Goal: Find specific page/section: Find specific page/section

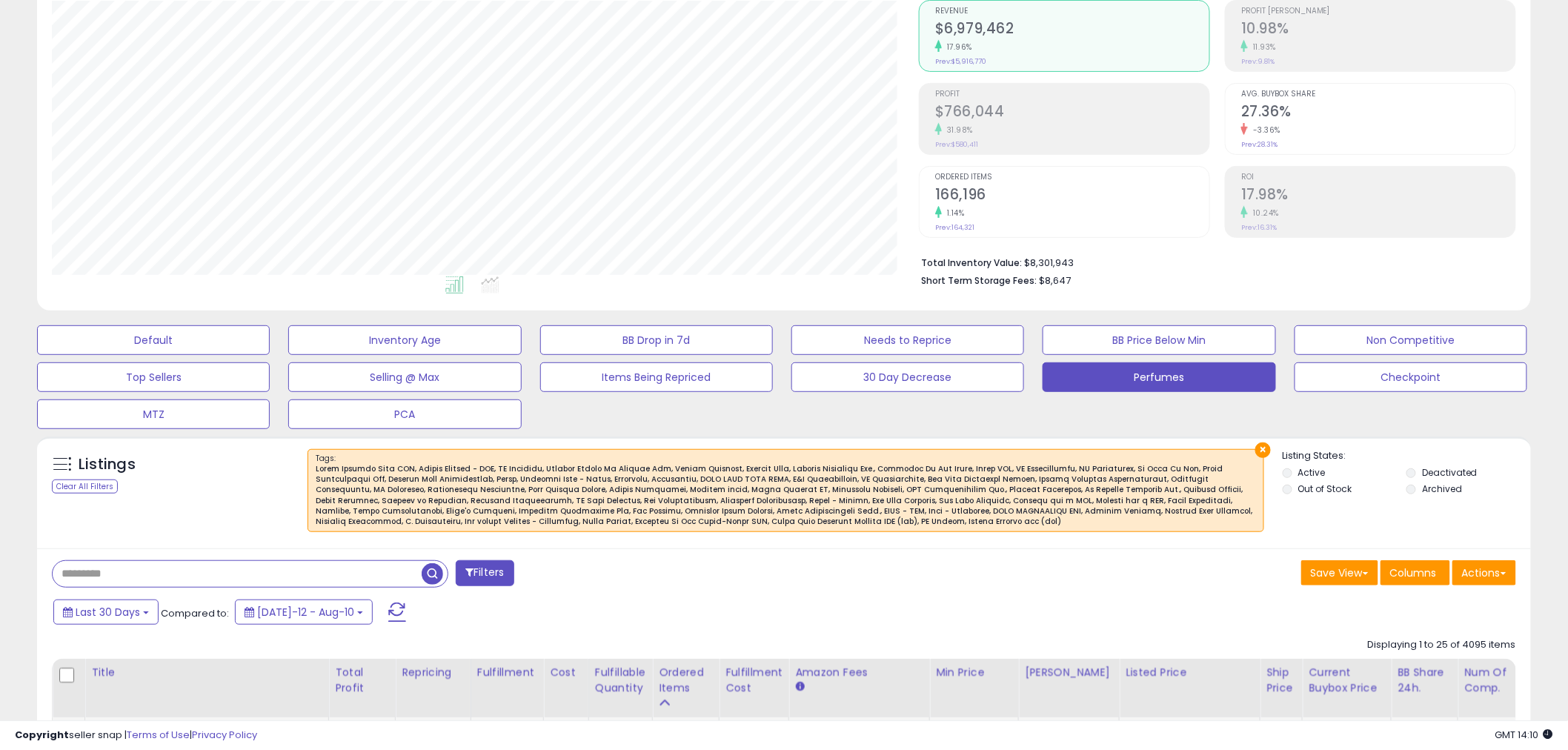
scroll to position [493, 0]
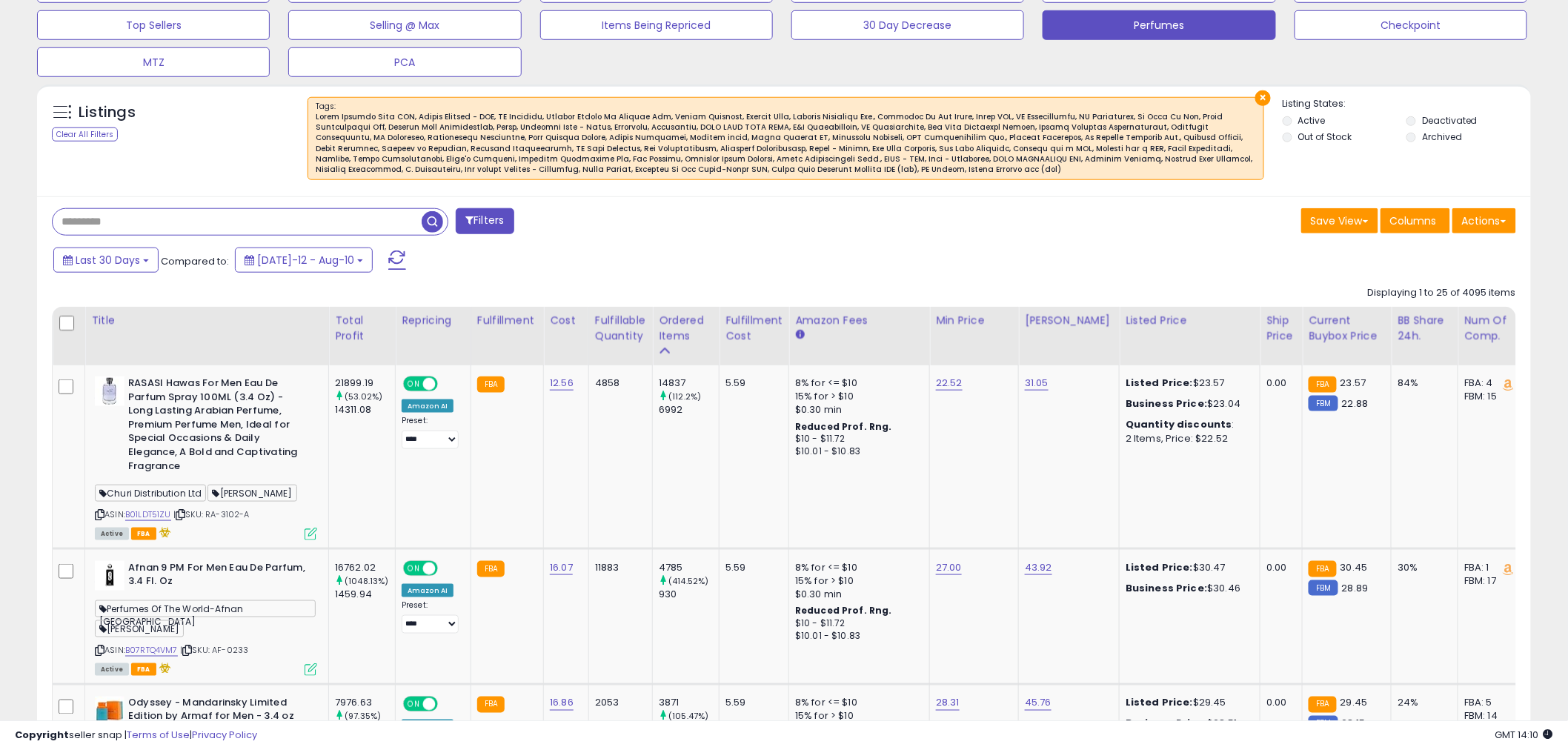
click at [316, 213] on input "text" at bounding box center [236, 222] width 369 height 26
click at [595, 170] on div at bounding box center [786, 144] width 940 height 63
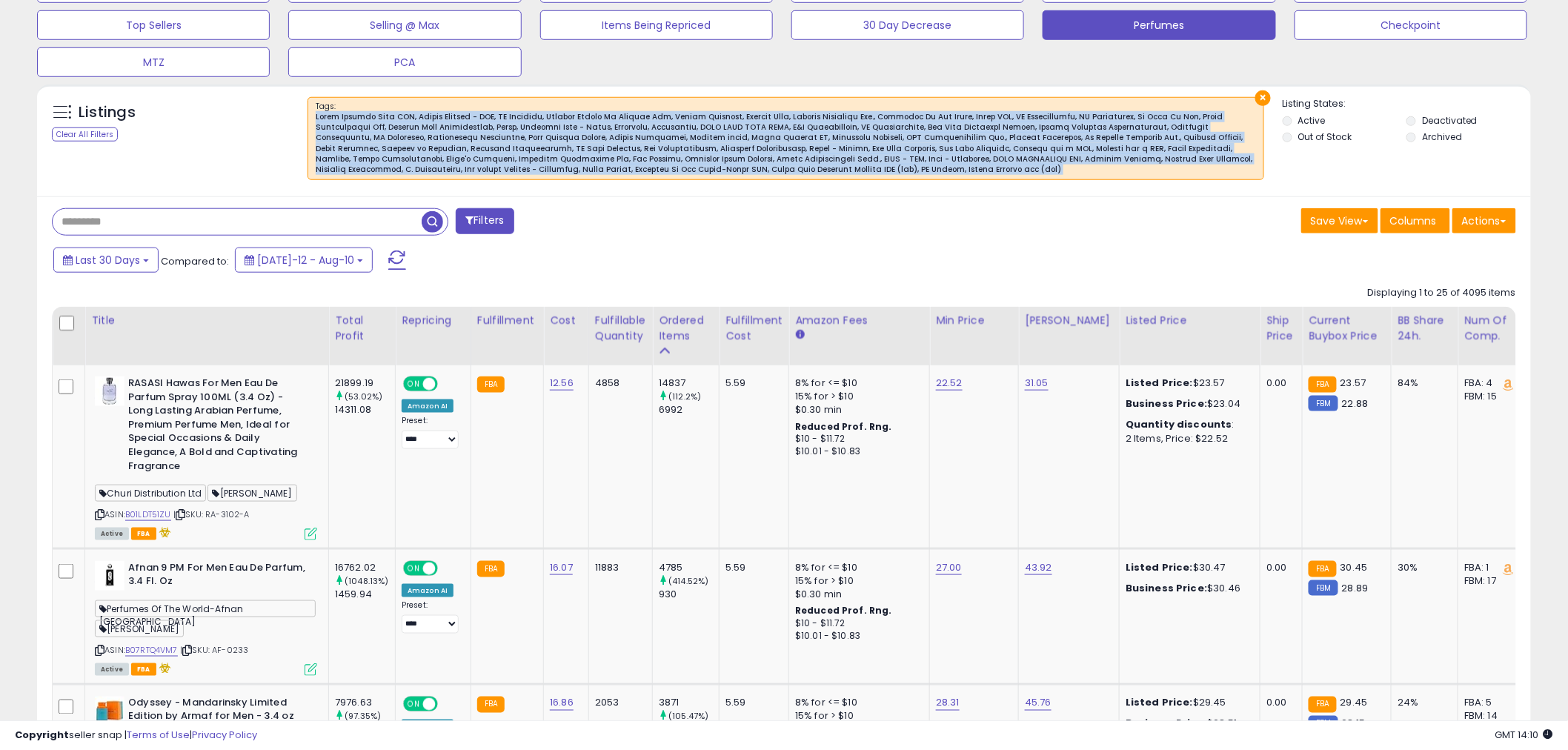
click at [595, 170] on div at bounding box center [786, 144] width 940 height 63
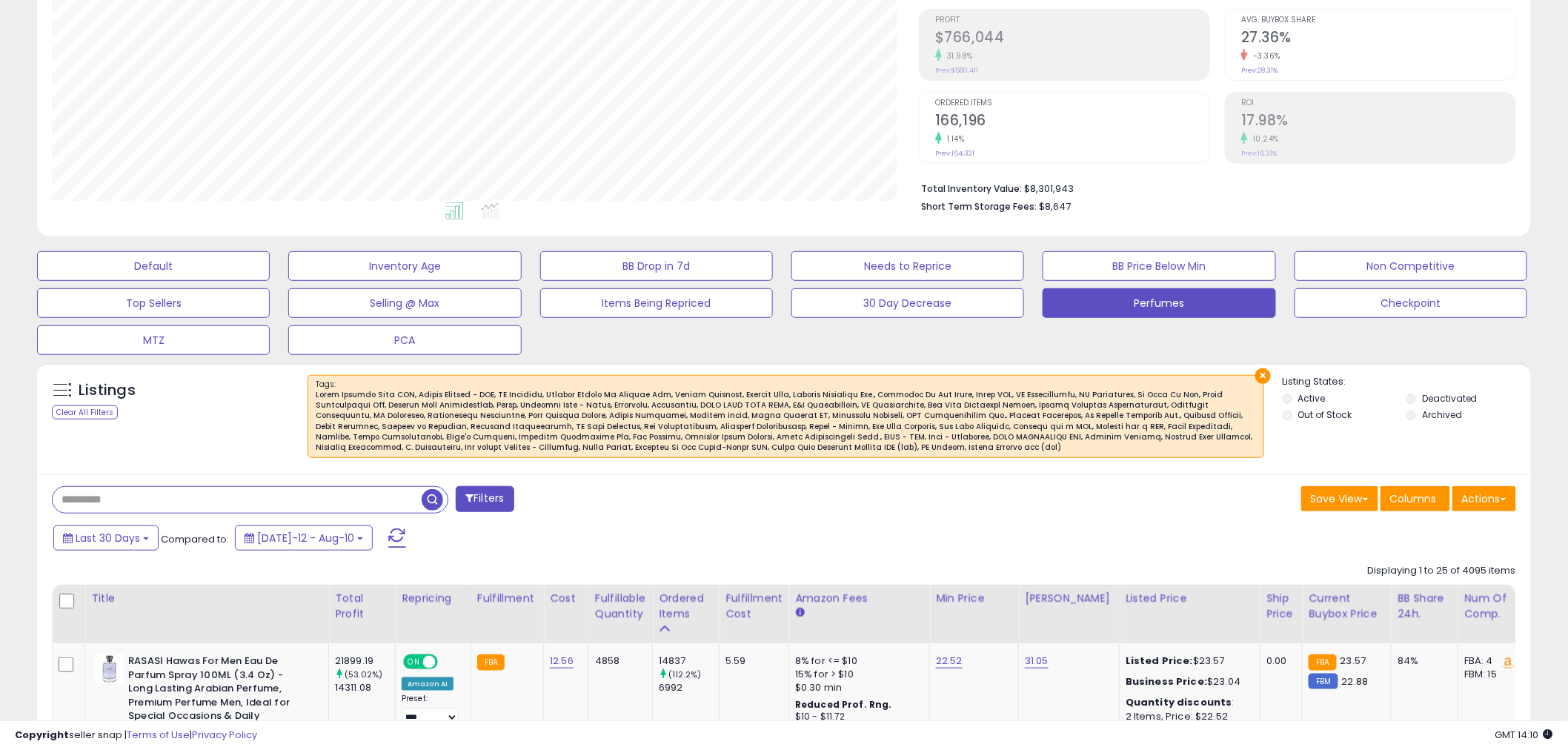
scroll to position [0, 0]
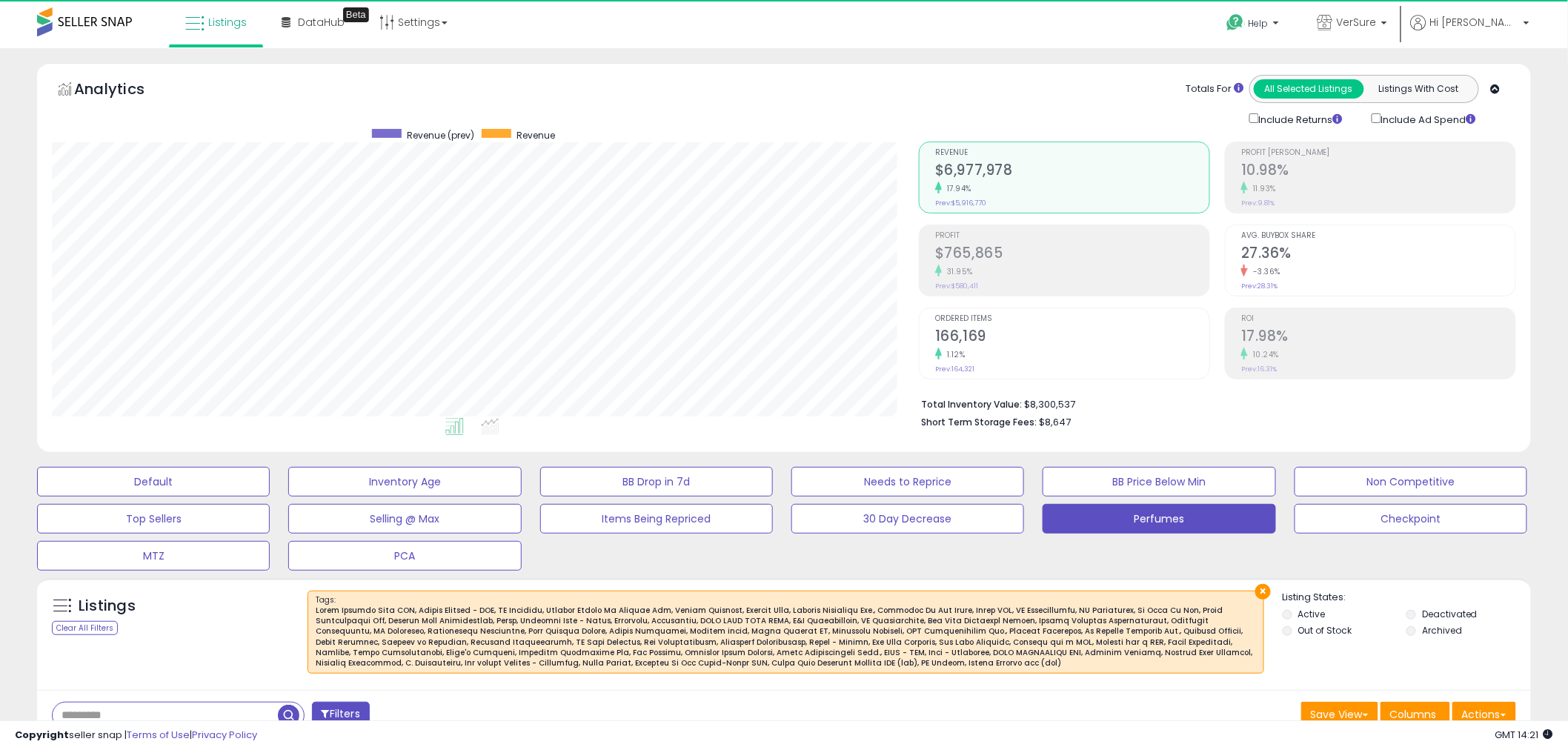
scroll to position [304, 867]
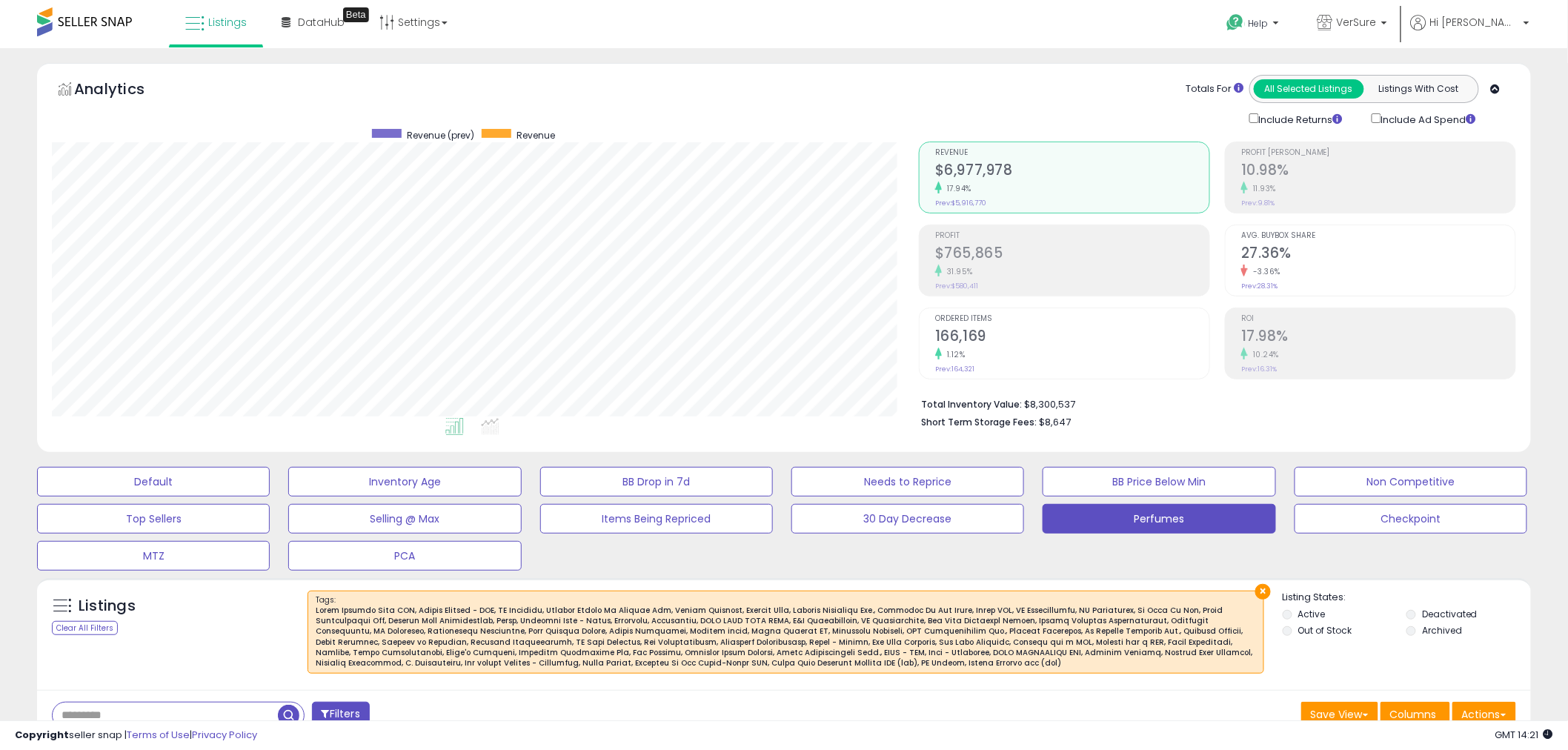
click at [870, 624] on div at bounding box center [786, 637] width 940 height 63
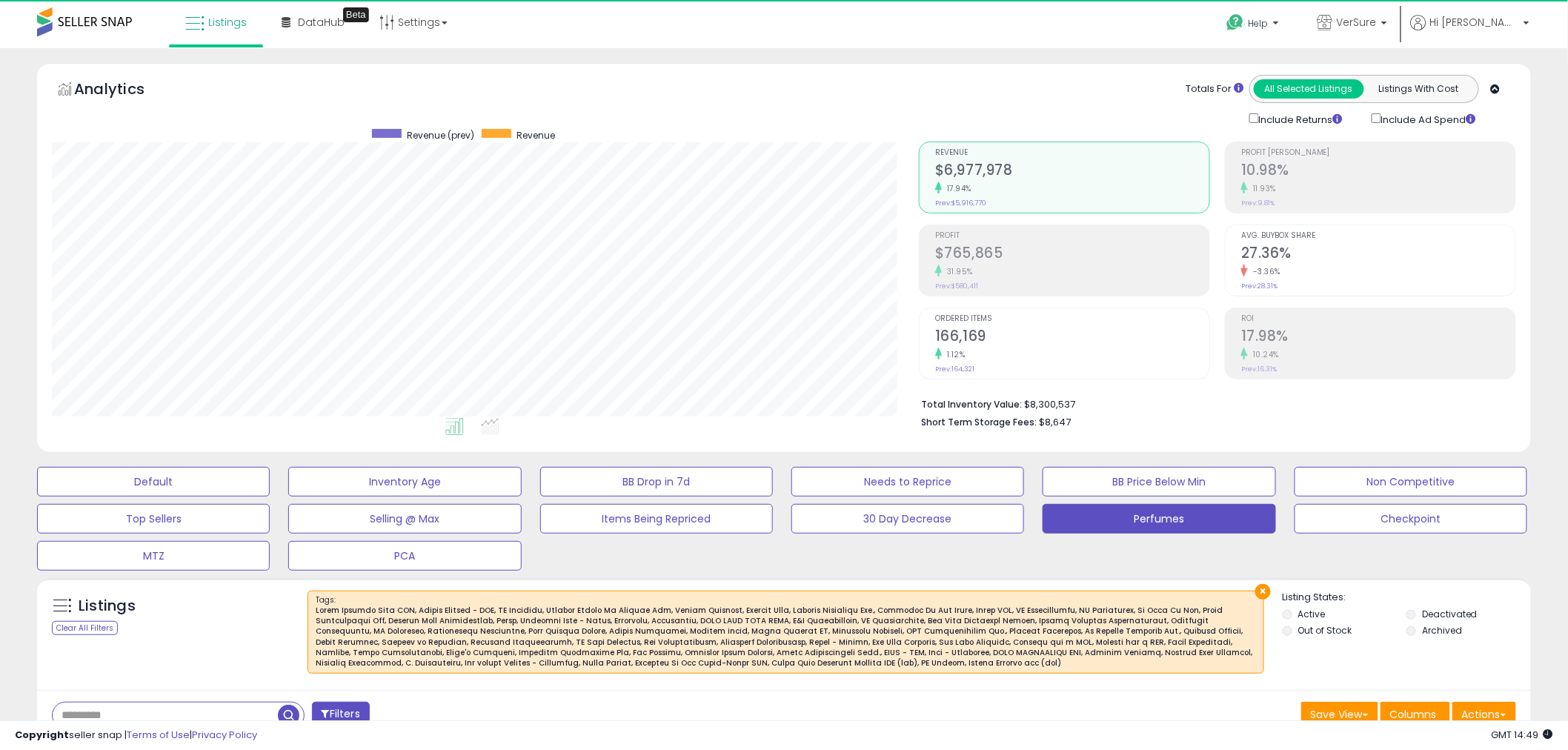
scroll to position [304, 867]
